Goal: Information Seeking & Learning: Find specific fact

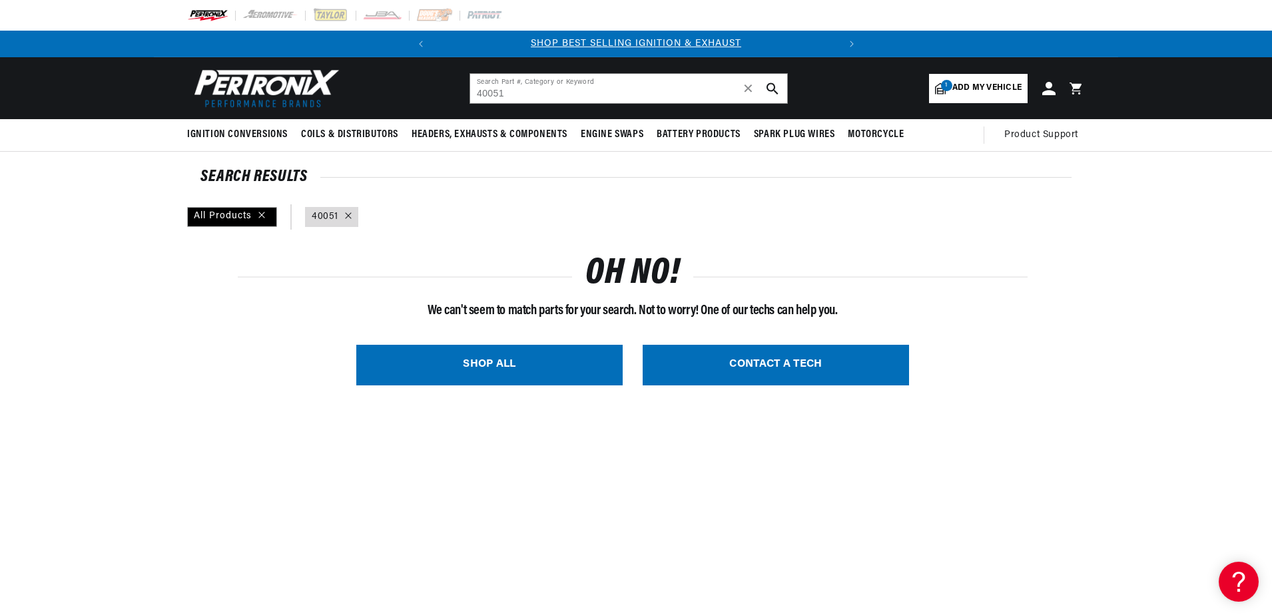
scroll to position [0, 404]
drag, startPoint x: 515, startPoint y: 90, endPoint x: 354, endPoint y: 125, distance: 165.0
click at [379, 117] on header "BETTER SEARCH RESULTS Add your vehicle's year, make, and model to find parts be…" at bounding box center [636, 88] width 965 height 62
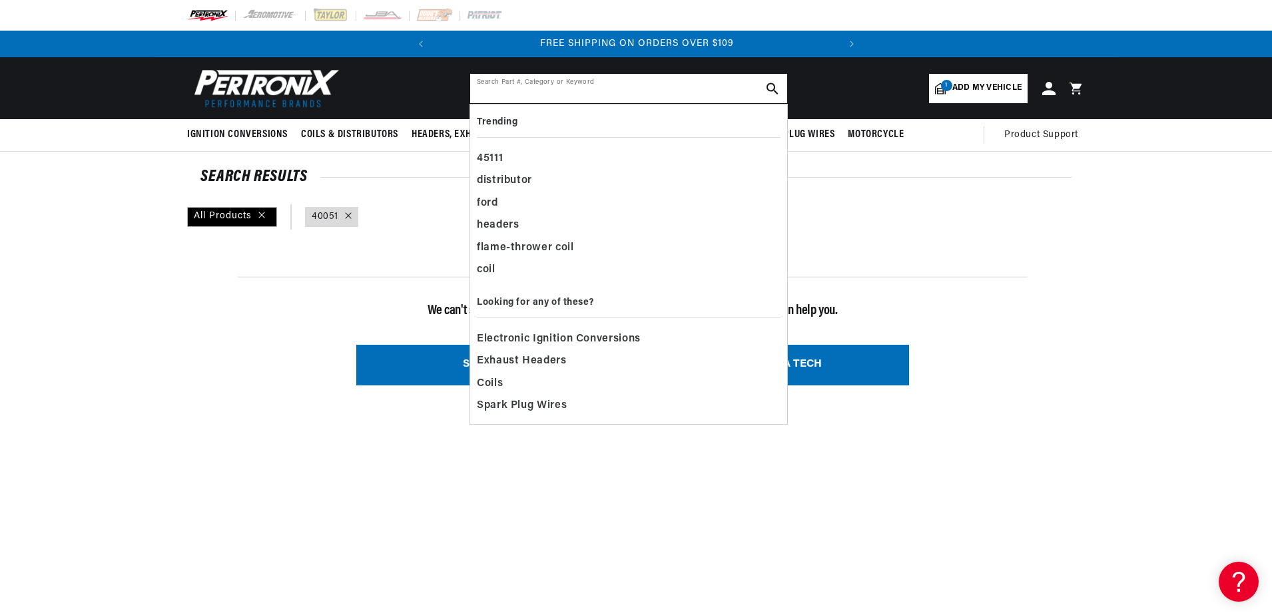
click at [489, 97] on input "text" at bounding box center [628, 88] width 317 height 29
paste input "d7150700"
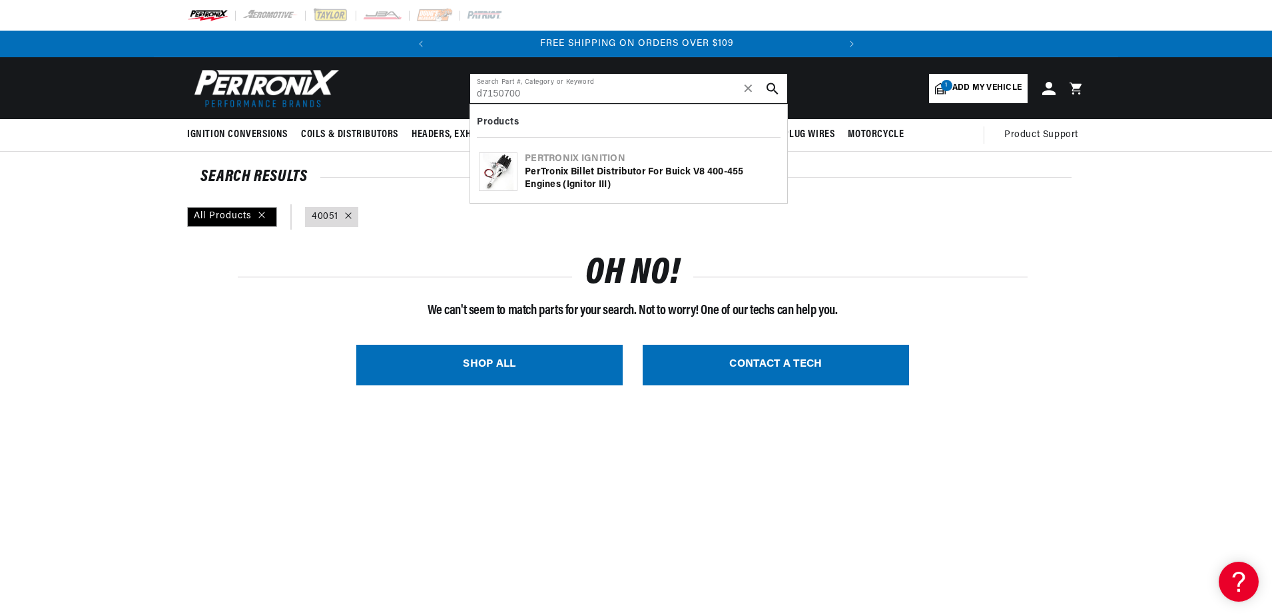
type input "d7150700"
click at [501, 176] on img at bounding box center [498, 171] width 37 height 37
